Goal: Information Seeking & Learning: Learn about a topic

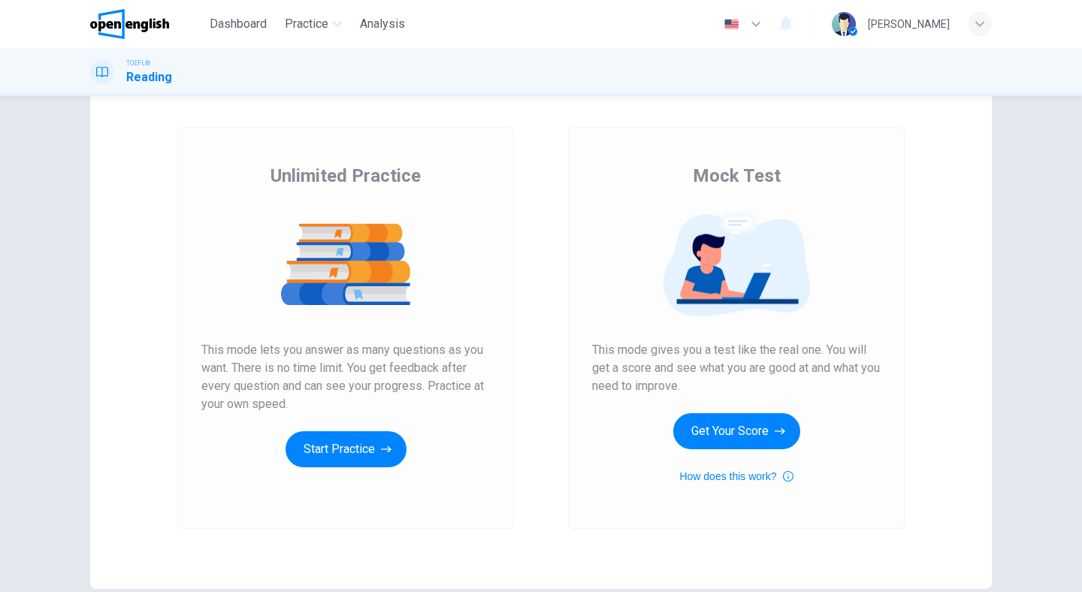
scroll to position [62, 0]
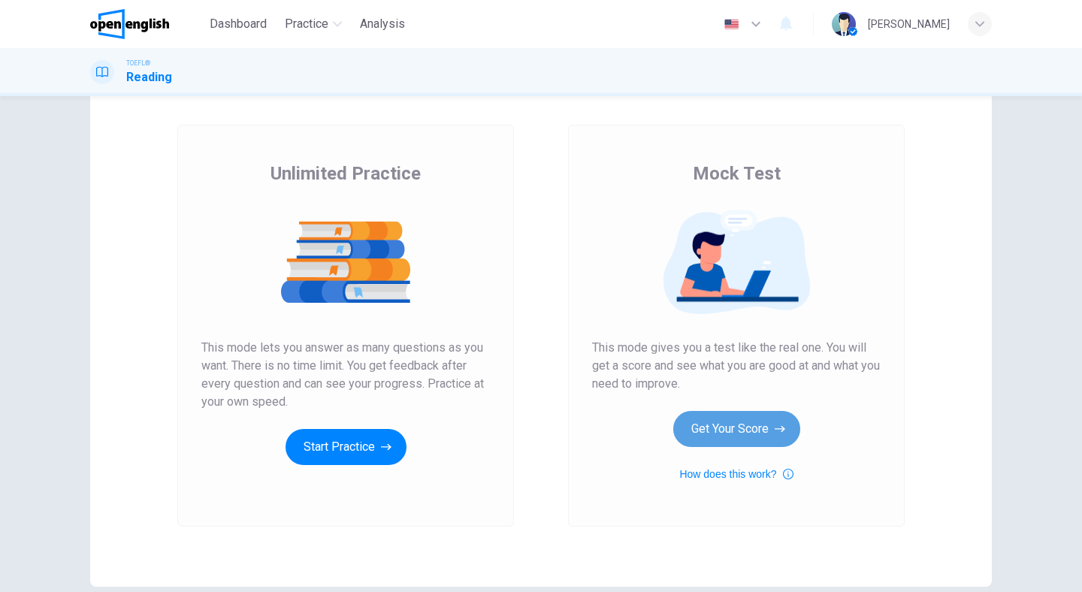
click at [715, 433] on button "Get Your Score" at bounding box center [736, 429] width 127 height 36
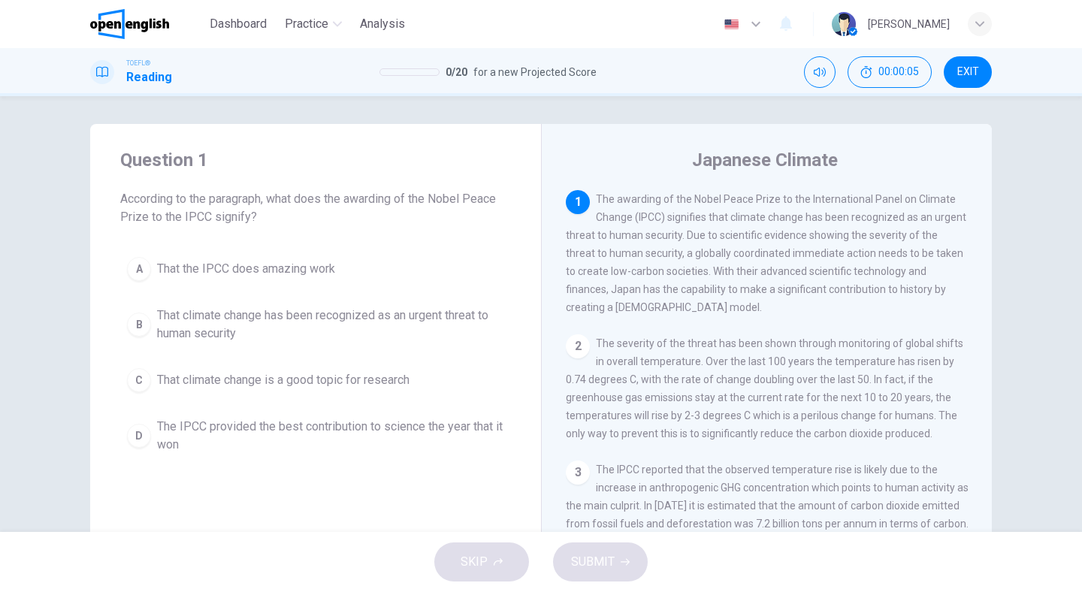
scroll to position [0, 0]
click at [580, 355] on div "2" at bounding box center [578, 349] width 24 height 24
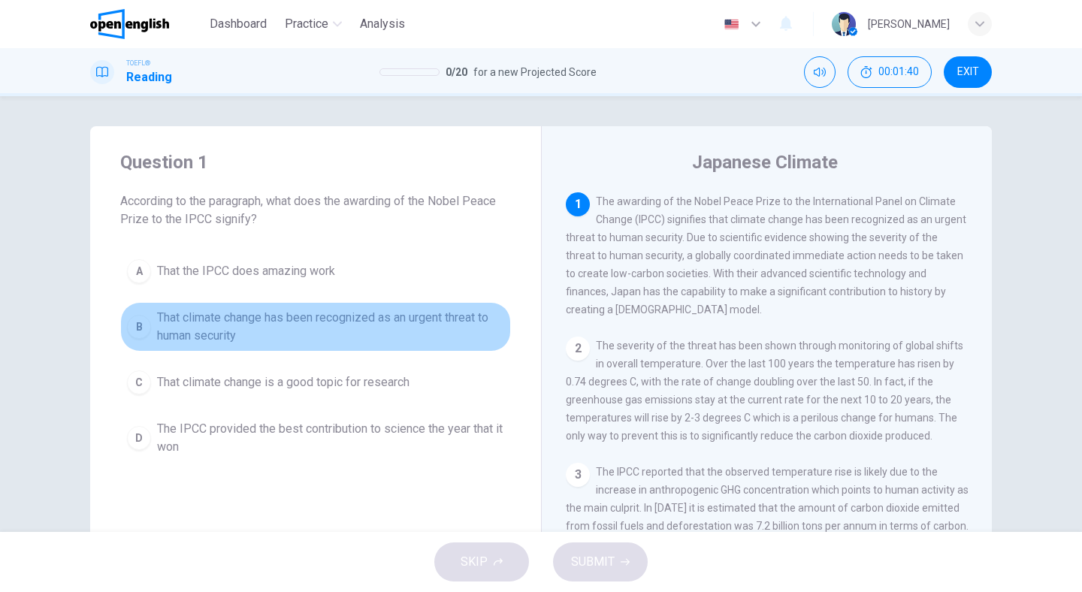
click at [251, 325] on span "That climate change has been recognized as an urgent threat to human security" at bounding box center [330, 327] width 347 height 36
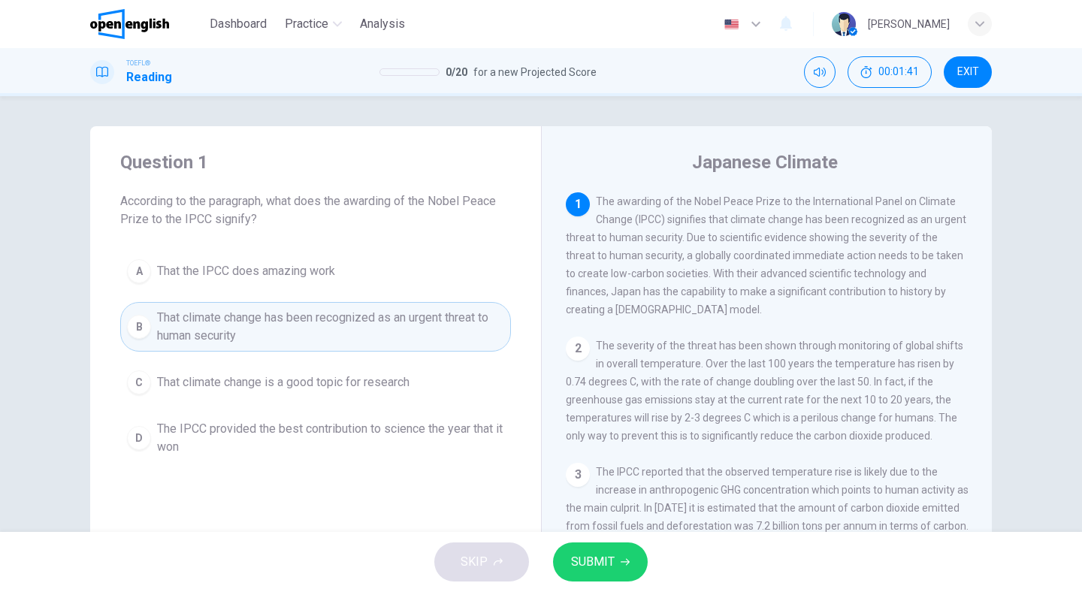
click at [591, 564] on span "SUBMIT" at bounding box center [593, 561] width 44 height 21
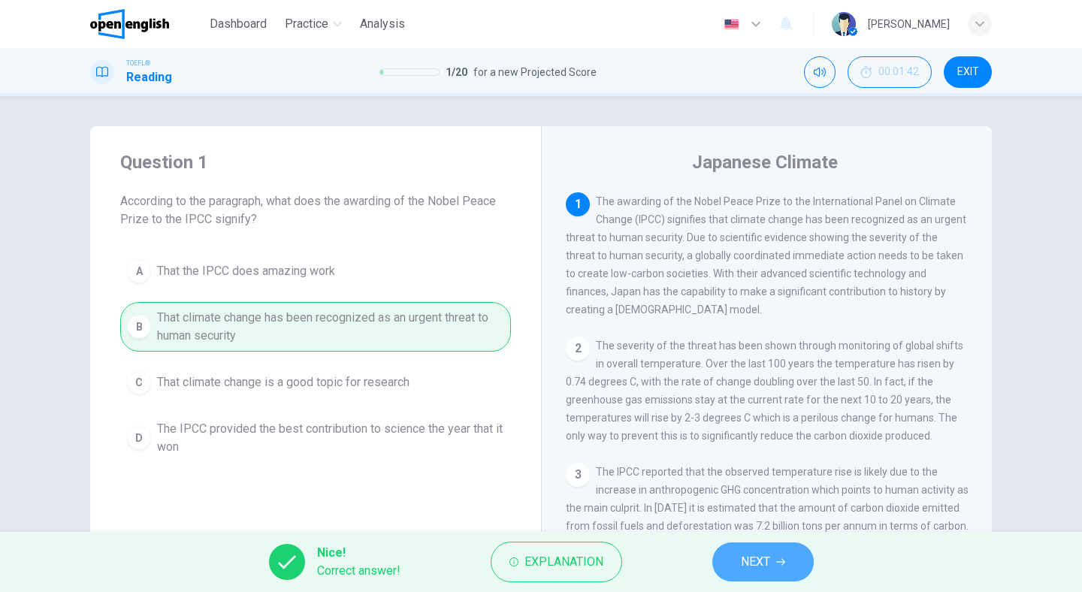
click at [733, 562] on button "NEXT" at bounding box center [762, 561] width 101 height 39
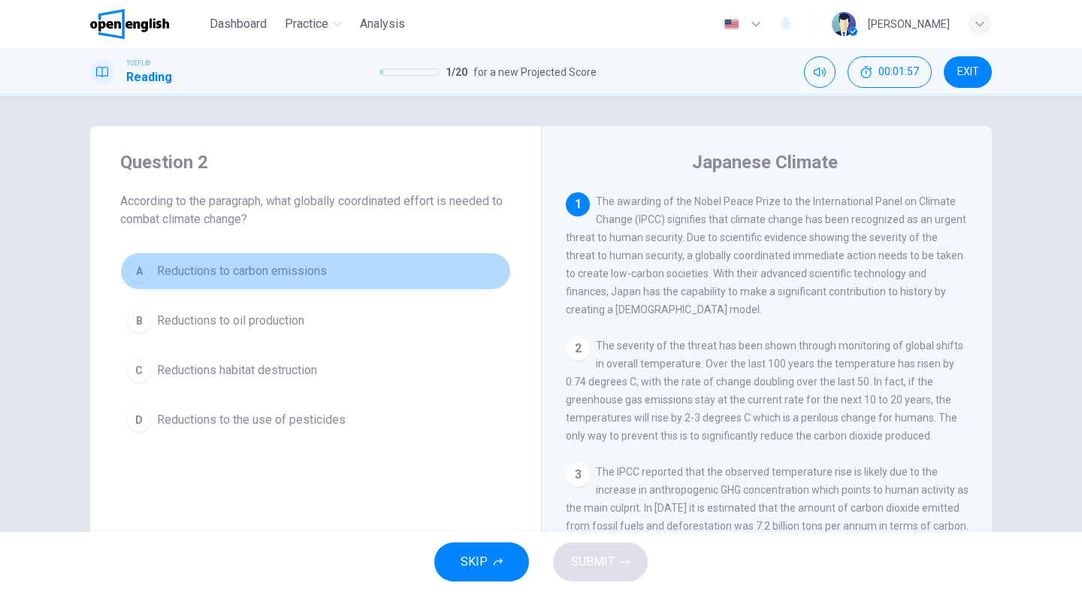
click at [264, 273] on span "Reductions to carbon emissions" at bounding box center [242, 271] width 170 height 18
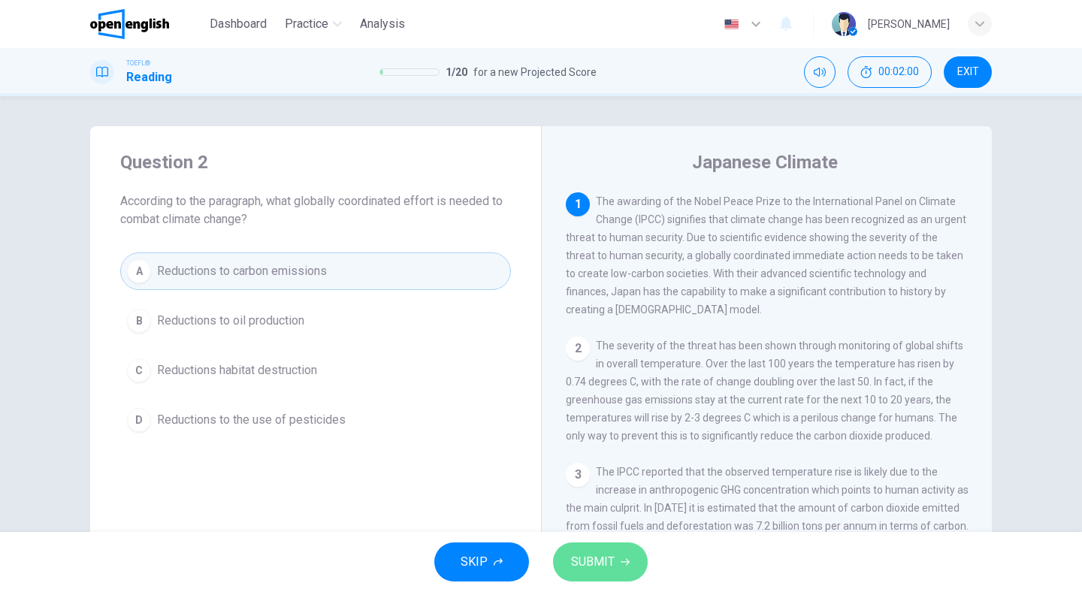
click at [615, 551] on button "SUBMIT" at bounding box center [600, 561] width 95 height 39
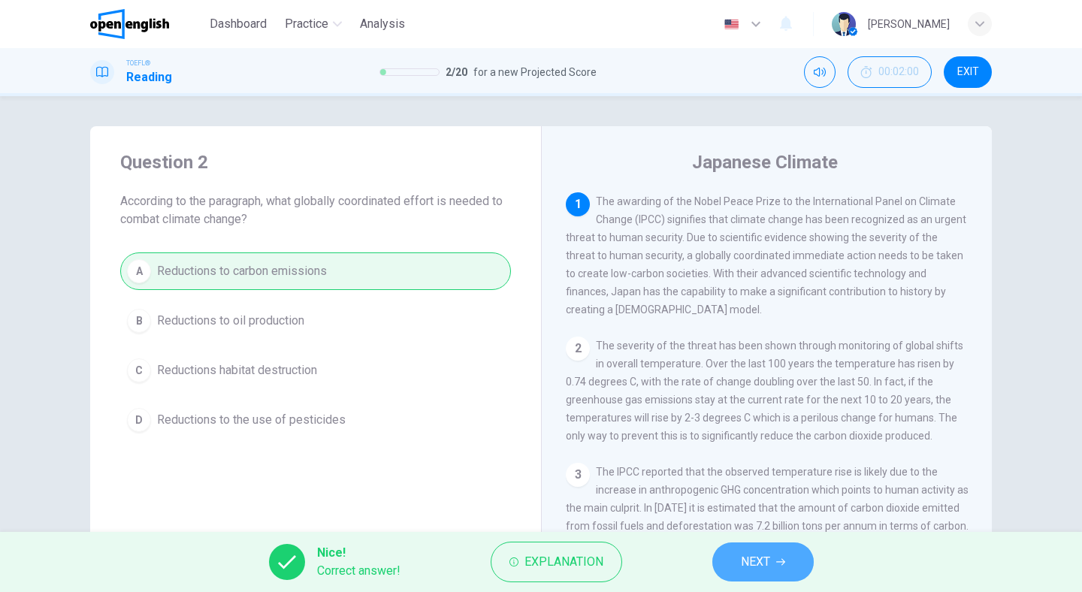
click at [765, 571] on span "NEXT" at bounding box center [755, 561] width 29 height 21
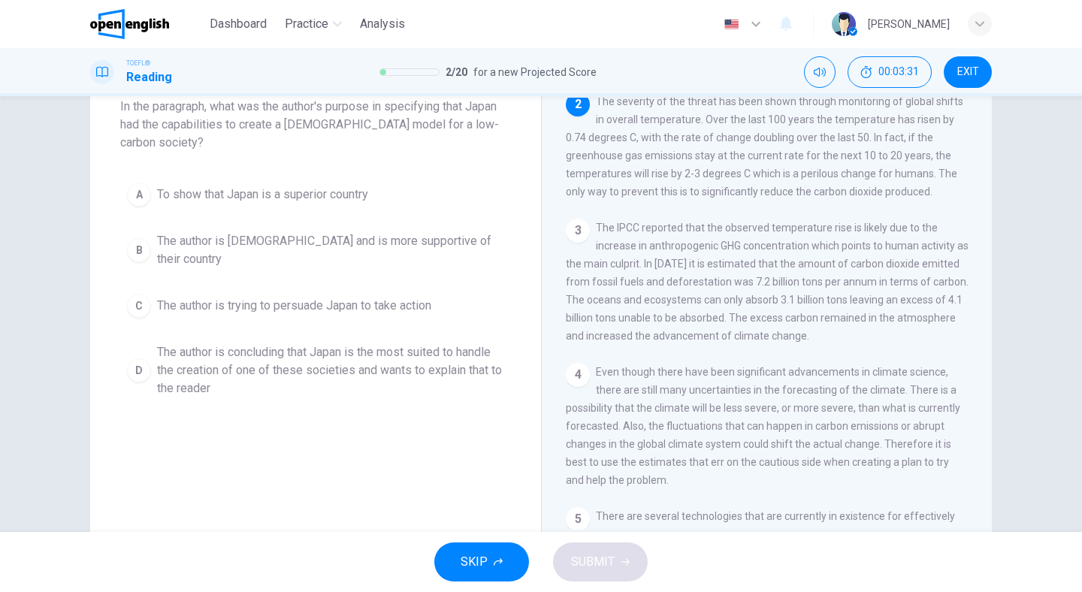
scroll to position [98, 0]
click at [243, 295] on span "The author is trying to persuade Japan to take action" at bounding box center [294, 303] width 274 height 18
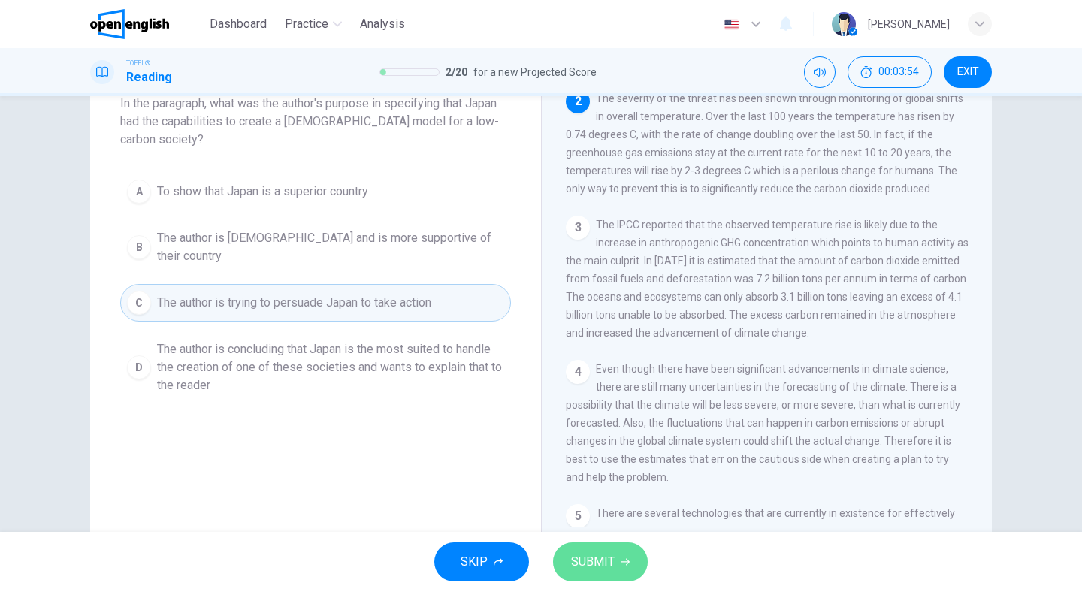
click at [612, 573] on button "SUBMIT" at bounding box center [600, 561] width 95 height 39
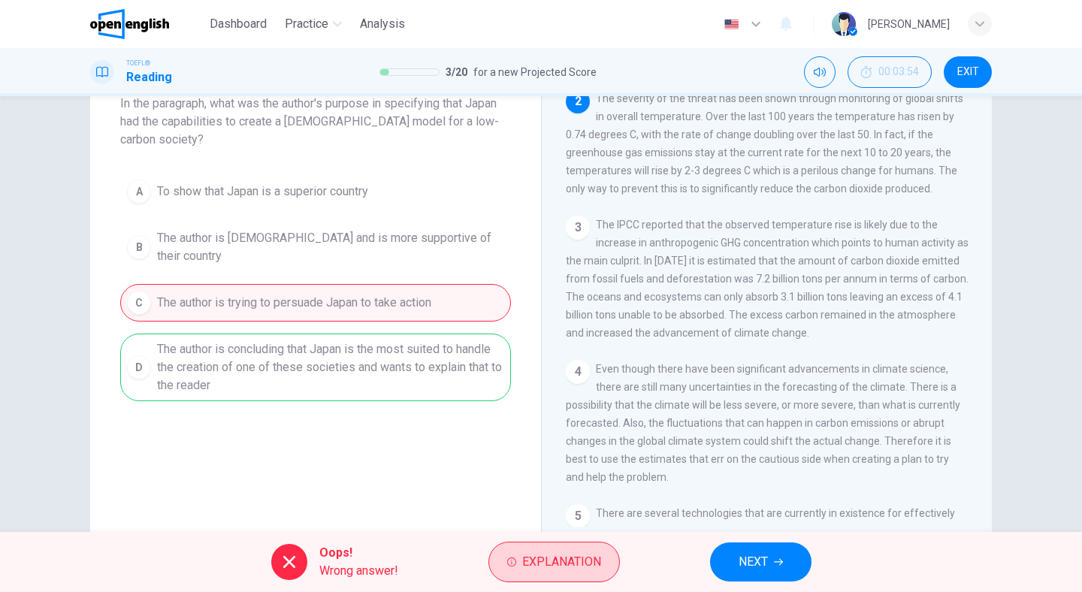
click at [569, 561] on span "Explanation" at bounding box center [561, 561] width 79 height 21
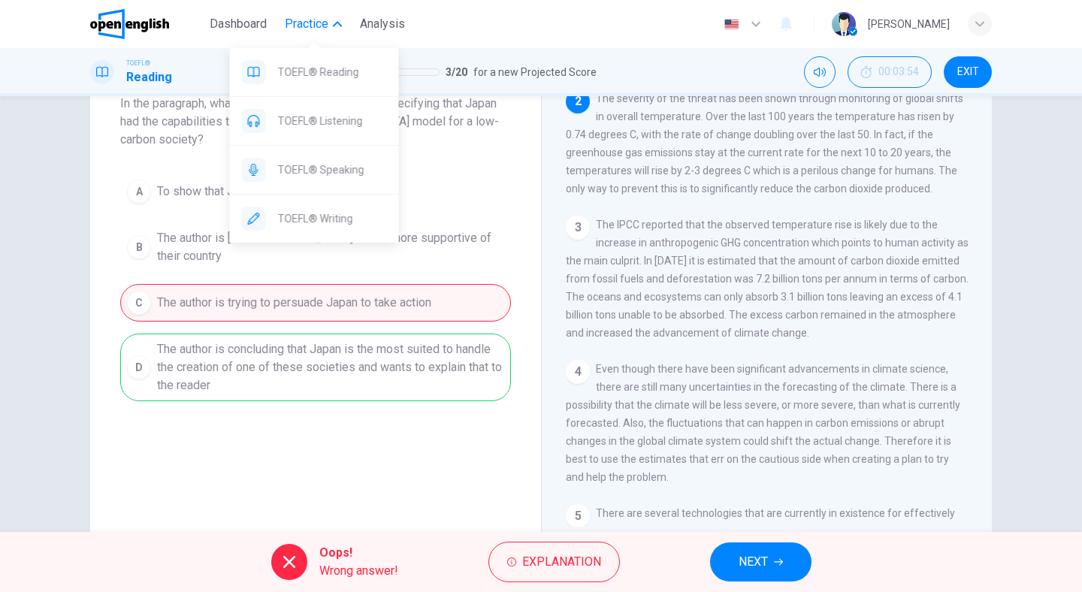
click at [304, 27] on span "Practice" at bounding box center [307, 24] width 44 height 18
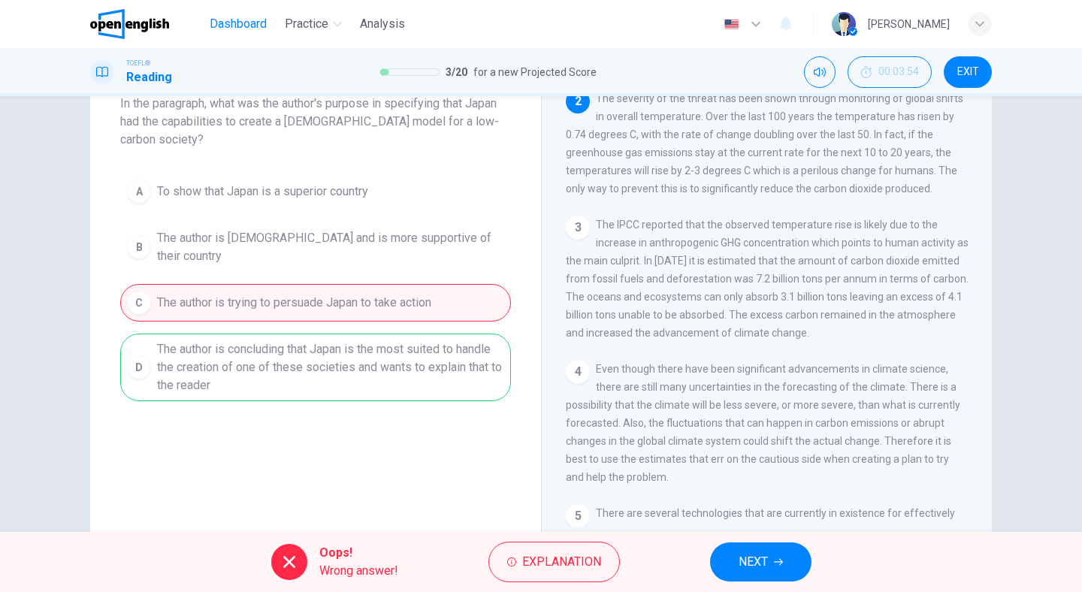
click at [242, 26] on span "Dashboard" at bounding box center [238, 24] width 57 height 18
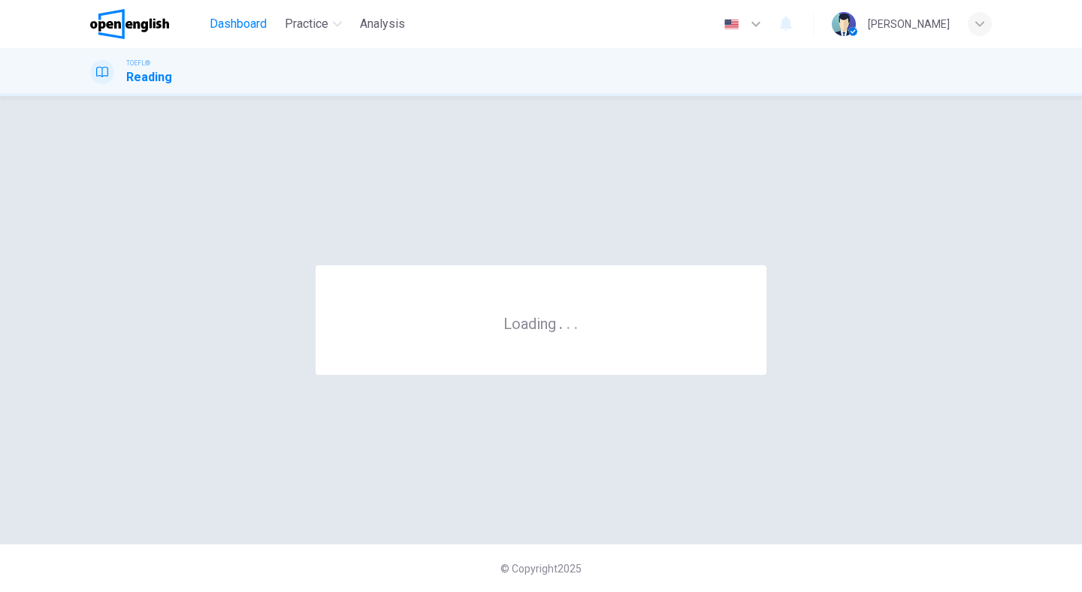
scroll to position [0, 0]
